Goal: Task Accomplishment & Management: Manage account settings

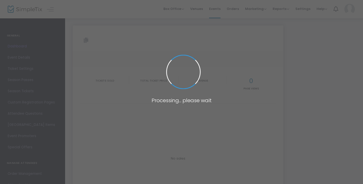
type input "[URL][DOMAIN_NAME]"
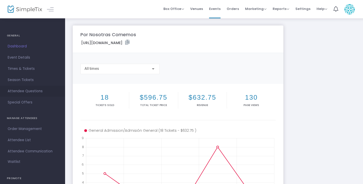
click at [42, 92] on span "Attendee Questions" at bounding box center [33, 91] width 50 height 7
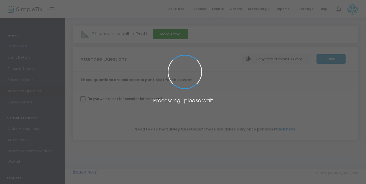
checkbox input "true"
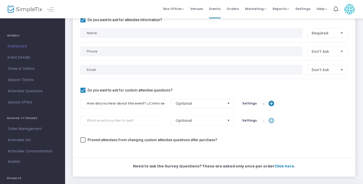
scroll to position [73, 0]
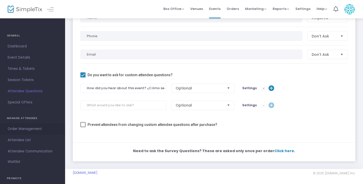
click at [26, 132] on span "Order Management" at bounding box center [33, 129] width 50 height 7
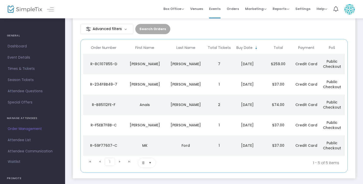
scroll to position [47, 0]
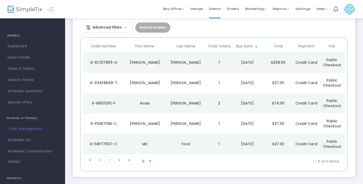
click at [146, 162] on span "8" at bounding box center [143, 162] width 6 height 10
click at [146, 140] on span "50" at bounding box center [144, 141] width 5 height 5
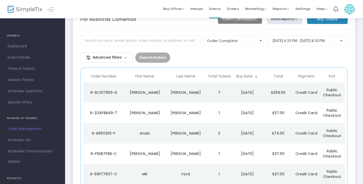
scroll to position [15, 0]
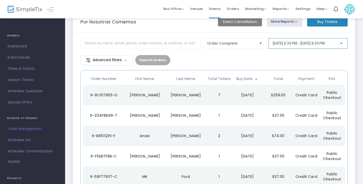
click at [304, 43] on span "[DATE] 6:30 PM - [DATE] 8:30 PM" at bounding box center [299, 43] width 52 height 4
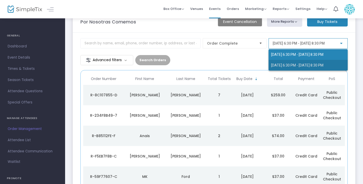
click at [298, 68] on span "[DATE] 6:30 PM - [DATE] 8:30 PM" at bounding box center [308, 65] width 74 height 11
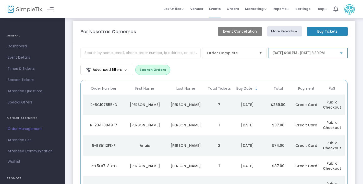
scroll to position [0, 0]
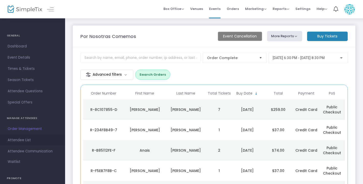
click at [23, 142] on span "Attendee List" at bounding box center [33, 140] width 50 height 7
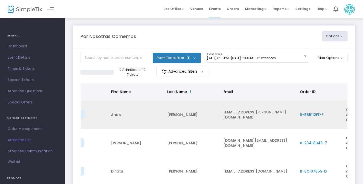
scroll to position [0, 91]
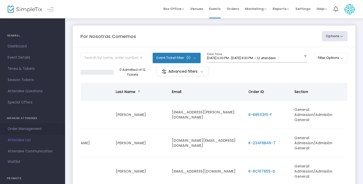
click at [38, 129] on span "Order Management" at bounding box center [33, 129] width 50 height 7
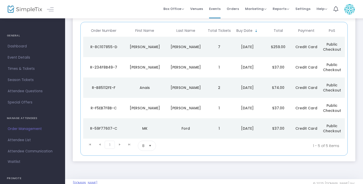
scroll to position [63, 0]
click at [119, 143] on kendo-pager-next-buttons at bounding box center [124, 146] width 19 height 10
click at [144, 148] on span "8" at bounding box center [143, 145] width 2 height 5
click at [148, 127] on li "50" at bounding box center [147, 125] width 18 height 10
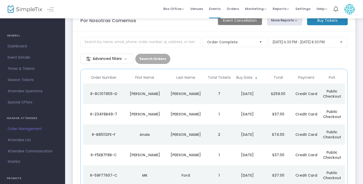
scroll to position [2, 0]
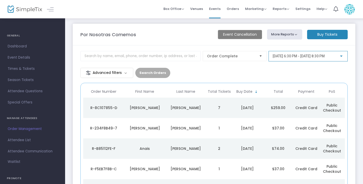
click at [293, 56] on span "[DATE] 6:30 PM - [DATE] 8:30 PM" at bounding box center [299, 56] width 52 height 4
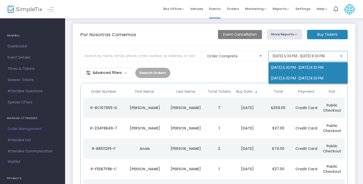
click at [285, 80] on span "[DATE] 6:30 PM - [DATE] 8:30 PM" at bounding box center [297, 78] width 52 height 4
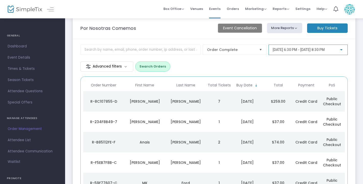
scroll to position [0, 0]
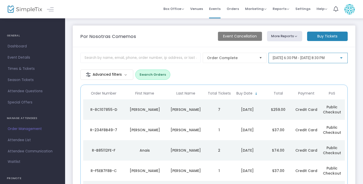
click at [308, 58] on span "[DATE] 6:30 PM - [DATE] 8:30 PM" at bounding box center [299, 58] width 52 height 4
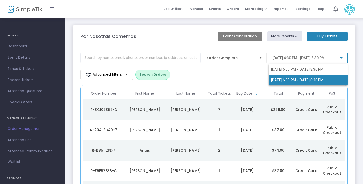
click at [291, 79] on span "[DATE] 6:30 PM - [DATE] 8:30 PM" at bounding box center [297, 80] width 52 height 4
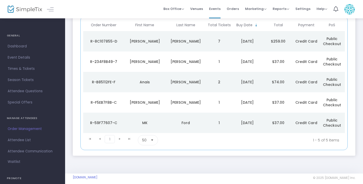
scroll to position [73, 0]
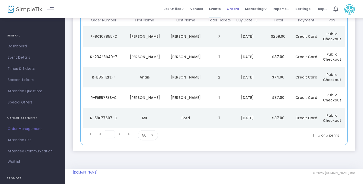
click at [235, 9] on span "Orders" at bounding box center [233, 8] width 12 height 13
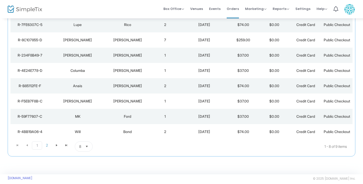
scroll to position [71, 0]
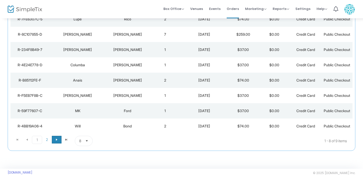
click at [57, 140] on span "Go to the next page" at bounding box center [57, 140] width 4 height 4
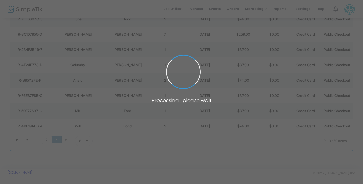
scroll to position [0, 0]
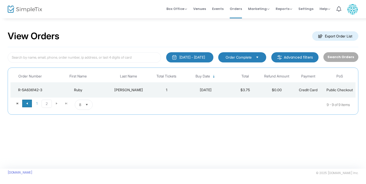
click at [26, 104] on span "Go to the previous page" at bounding box center [27, 104] width 4 height 4
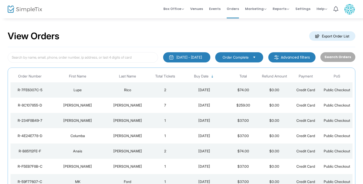
click at [202, 58] on div "[DATE] - [DATE]" at bounding box center [189, 57] width 26 height 5
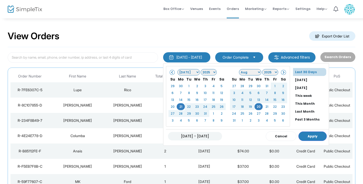
click at [239, 34] on div "View Orders Export Order List" at bounding box center [182, 37] width 348 height 22
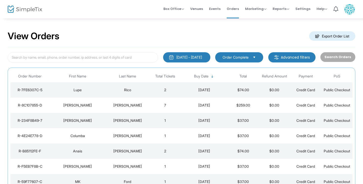
click at [190, 60] on button "[DATE] - [DATE]" at bounding box center [186, 57] width 47 height 10
click at [239, 27] on div "View Orders Export Order List" at bounding box center [182, 37] width 348 height 22
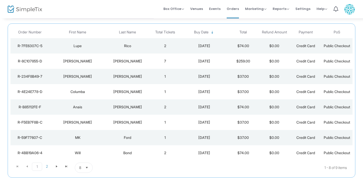
scroll to position [44, 0]
